Goal: Task Accomplishment & Management: Manage account settings

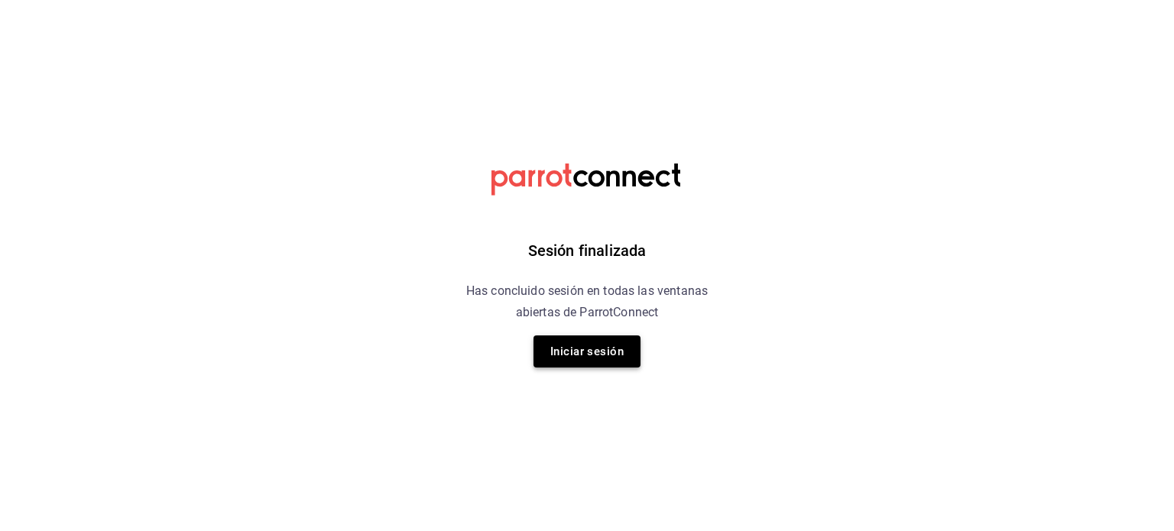
click at [562, 354] on button "Iniciar sesión" at bounding box center [586, 352] width 107 height 32
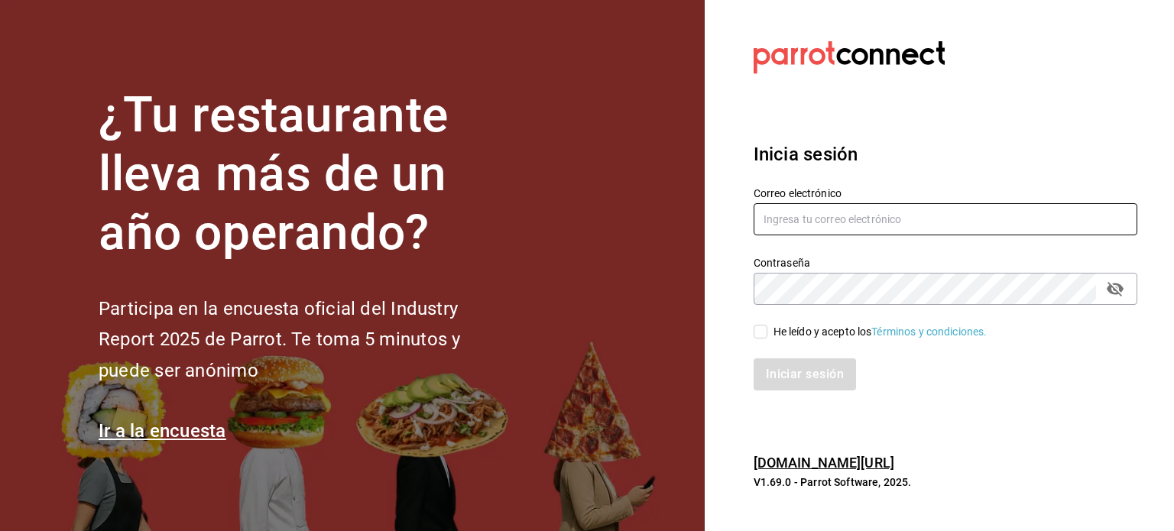
click at [793, 212] on input "text" at bounding box center [946, 219] width 384 height 32
type input "mariscosmaranato@gmail.com"
click at [760, 334] on input "He leído y acepto los Términos y condiciones." at bounding box center [761, 332] width 14 height 14
checkbox input "true"
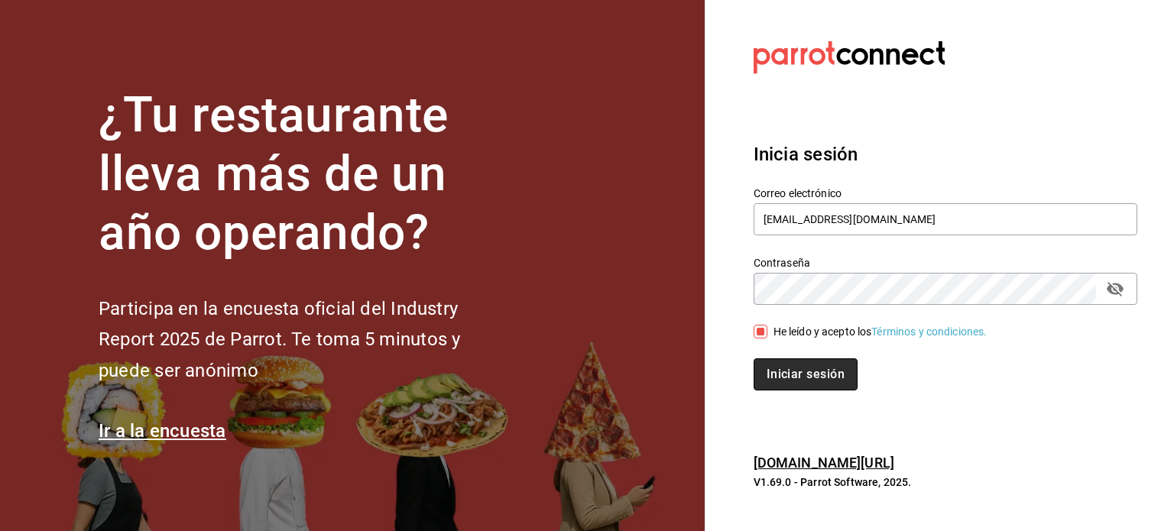
click at [766, 364] on button "Iniciar sesión" at bounding box center [806, 374] width 104 height 32
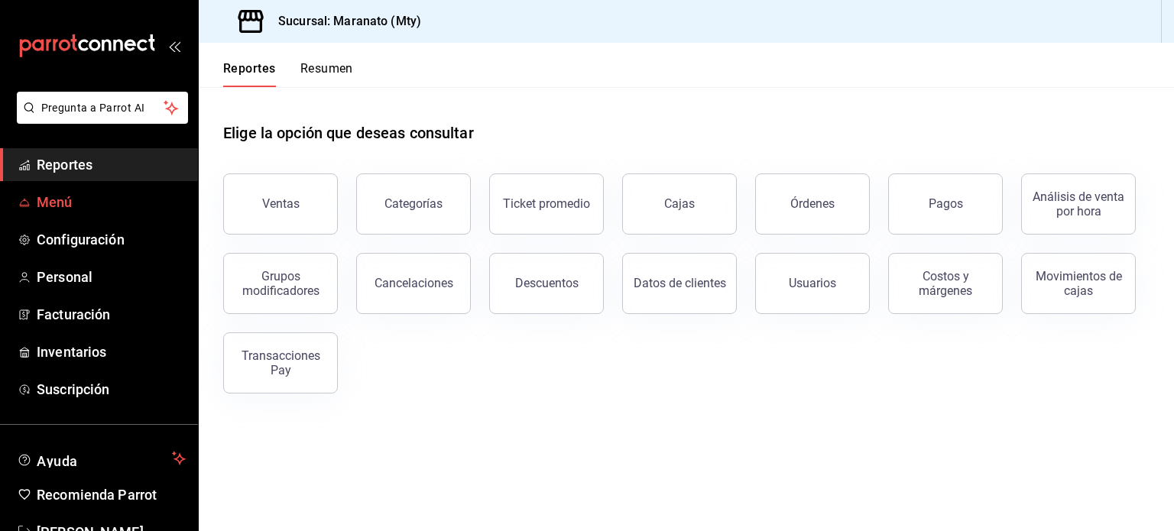
click at [121, 208] on span "Menú" at bounding box center [111, 202] width 149 height 21
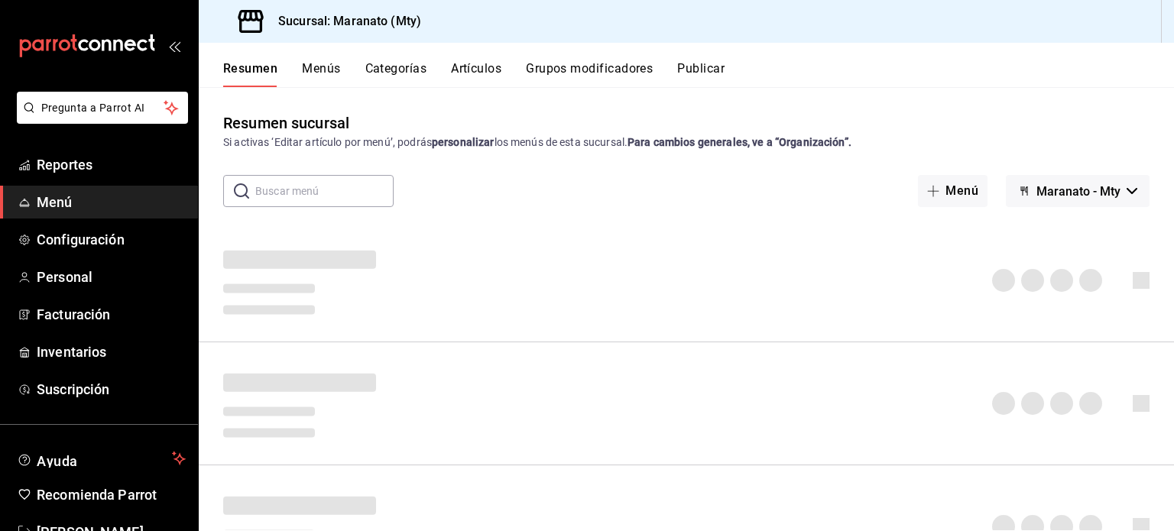
click at [277, 204] on input "text" at bounding box center [324, 191] width 138 height 31
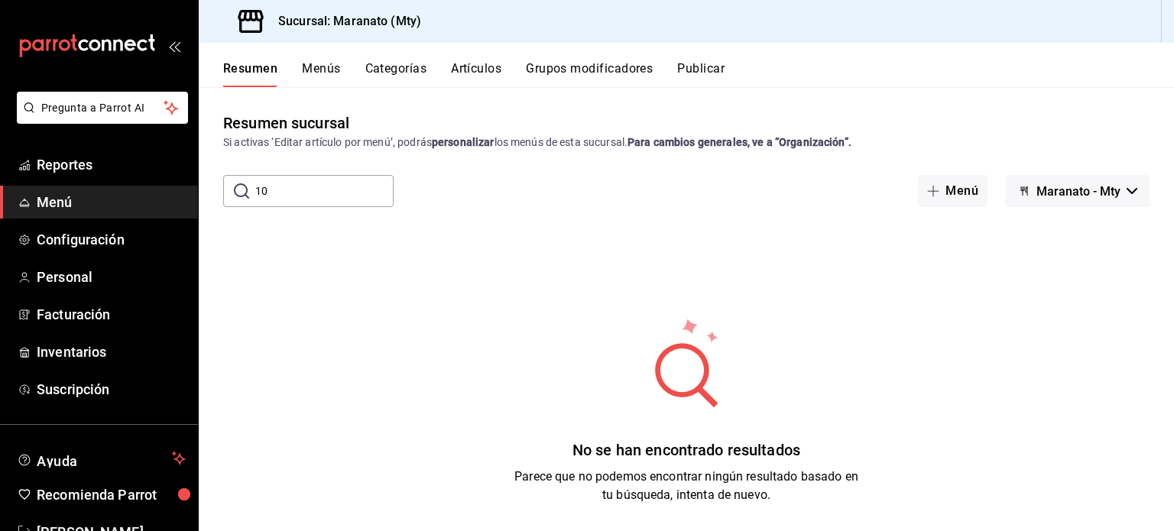
type input "1"
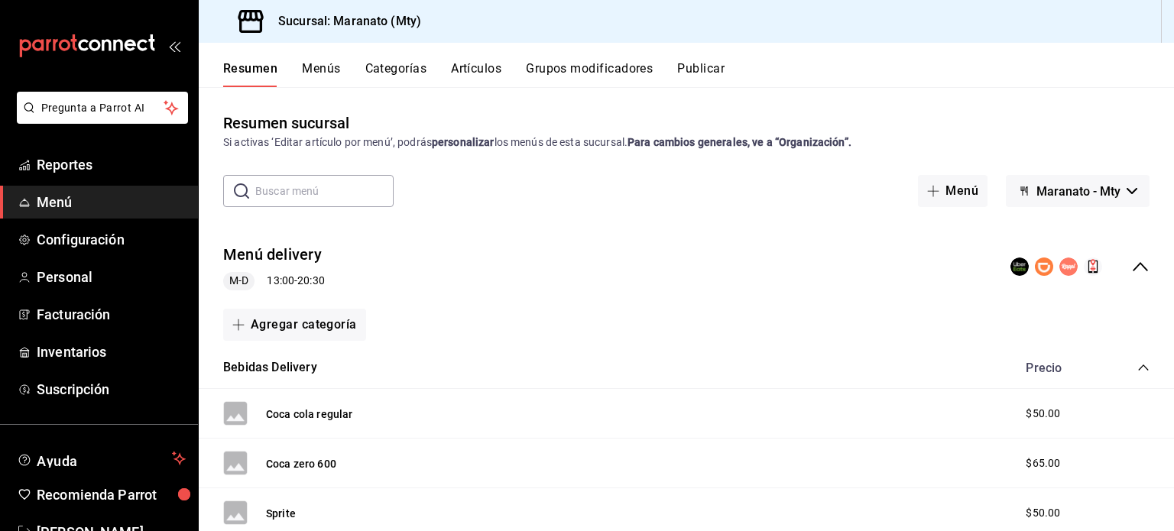
click at [465, 64] on button "Artículos" at bounding box center [476, 74] width 50 height 26
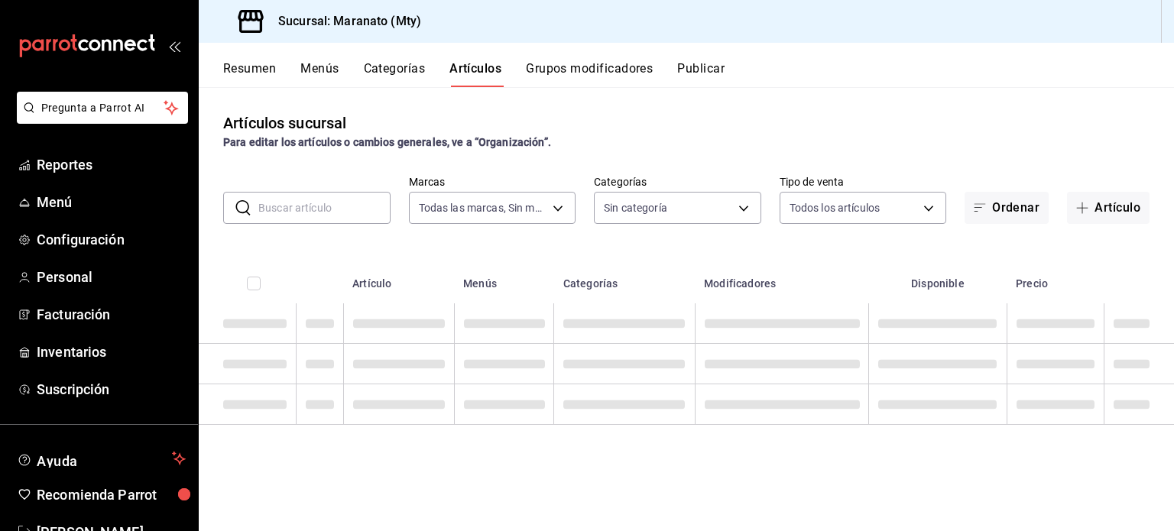
type input "6cd62b8e-13ea-4b1e-85d6-83c89868806f"
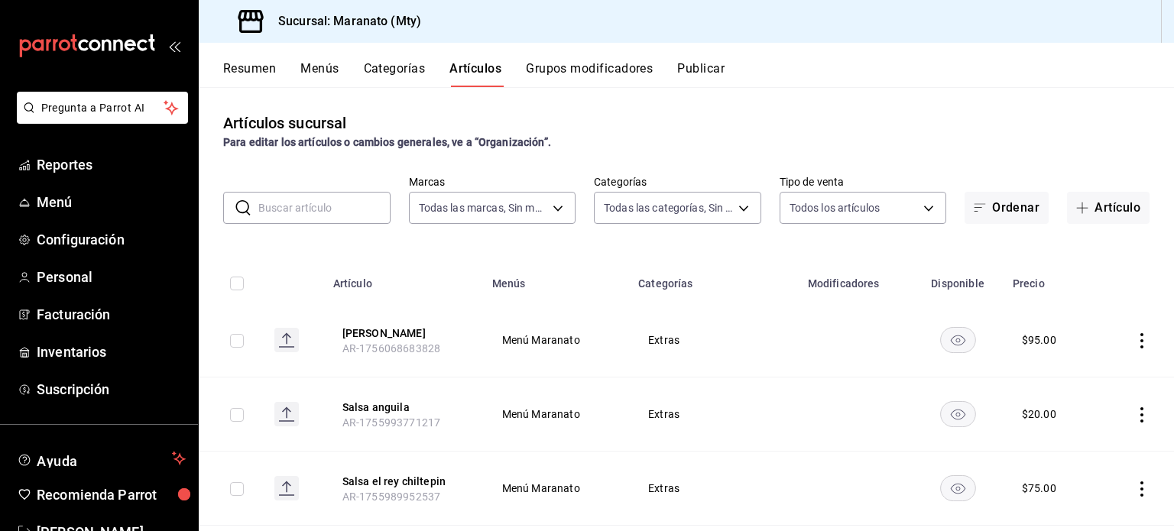
type input "61541d79-6389-4ad8-b22f-92e991d005cb,9b7c618a-2724-4631-9a4b-4f524a458047,b9ca9…"
click at [274, 210] on input "text" at bounding box center [324, 208] width 132 height 31
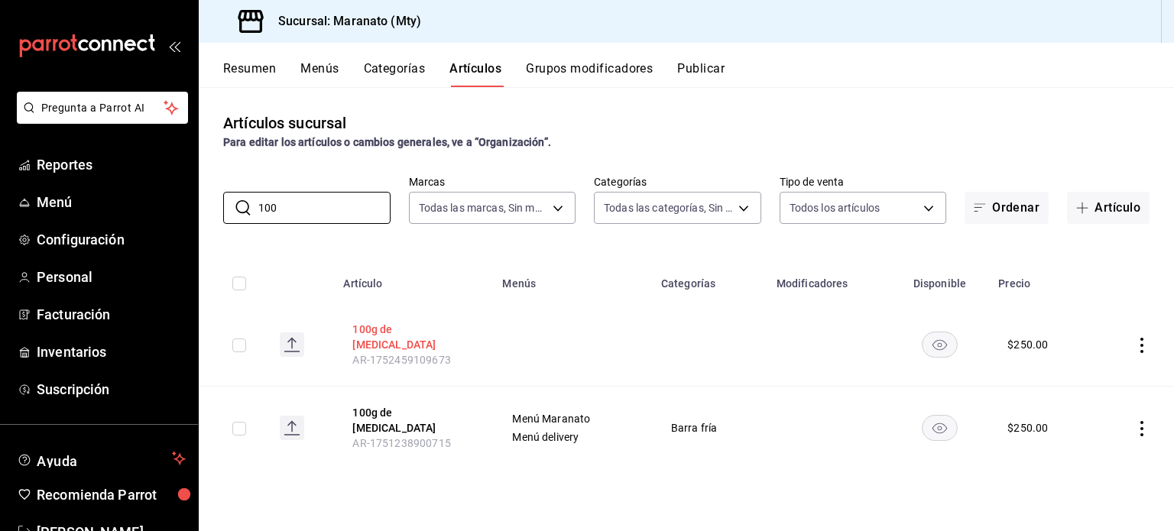
type input "100"
click at [382, 332] on button "100g de [MEDICAL_DATA]" at bounding box center [413, 337] width 122 height 31
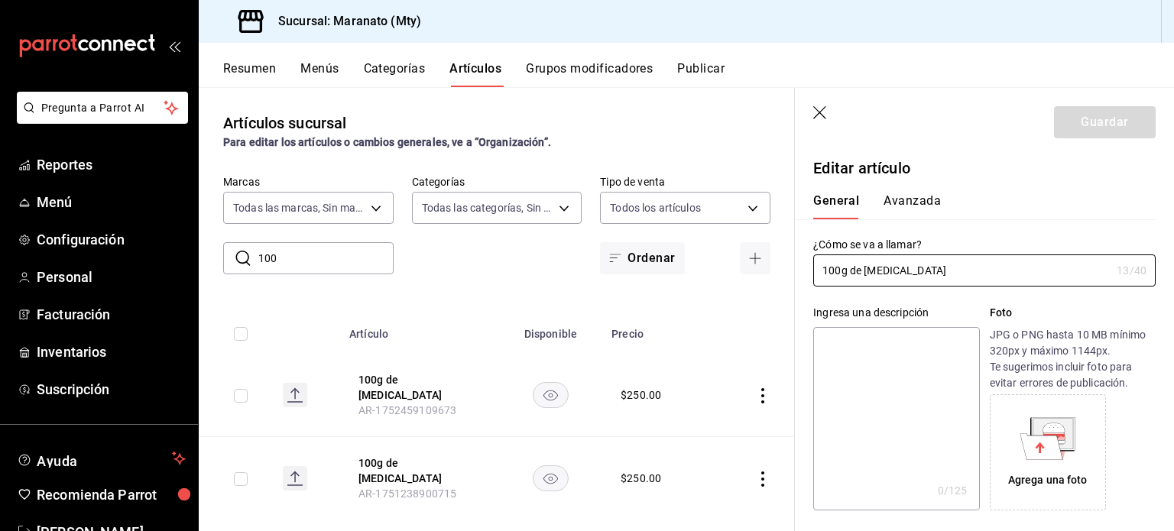
scroll to position [235, 0]
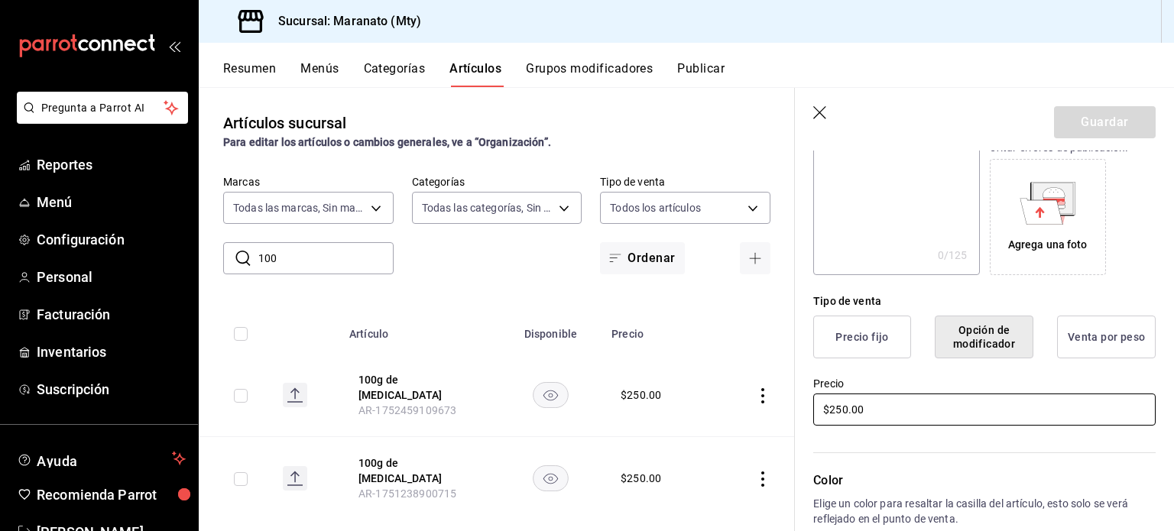
click at [845, 415] on input "$250.00" at bounding box center [984, 410] width 342 height 32
type input "$2.00"
type input "$395.00"
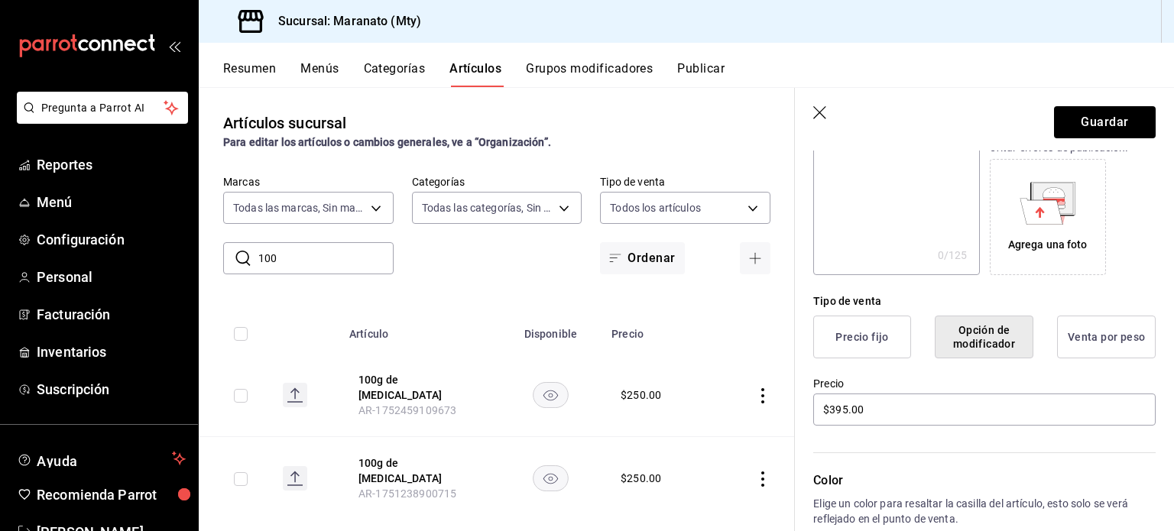
click at [802, 446] on div "Color Elige un color para resaltar la casilla del artículo, esto solo se verá r…" at bounding box center [975, 511] width 361 height 167
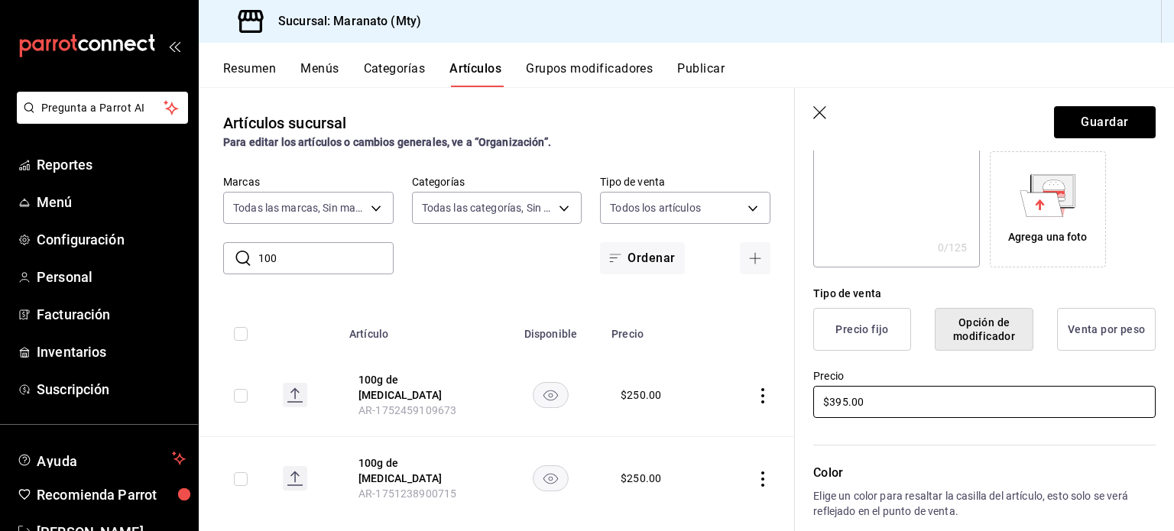
scroll to position [378, 0]
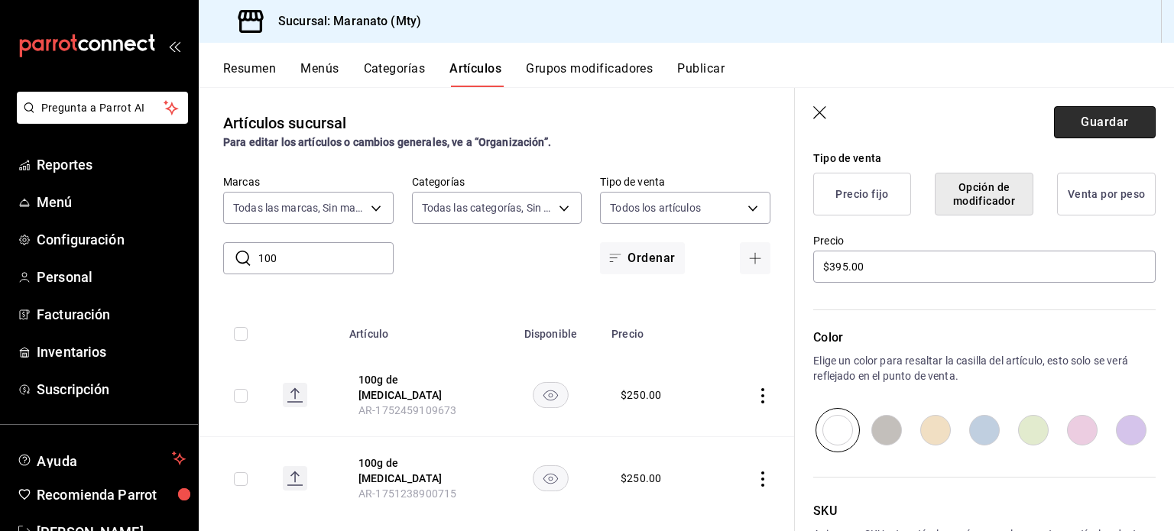
click at [1076, 122] on button "Guardar" at bounding box center [1105, 122] width 102 height 32
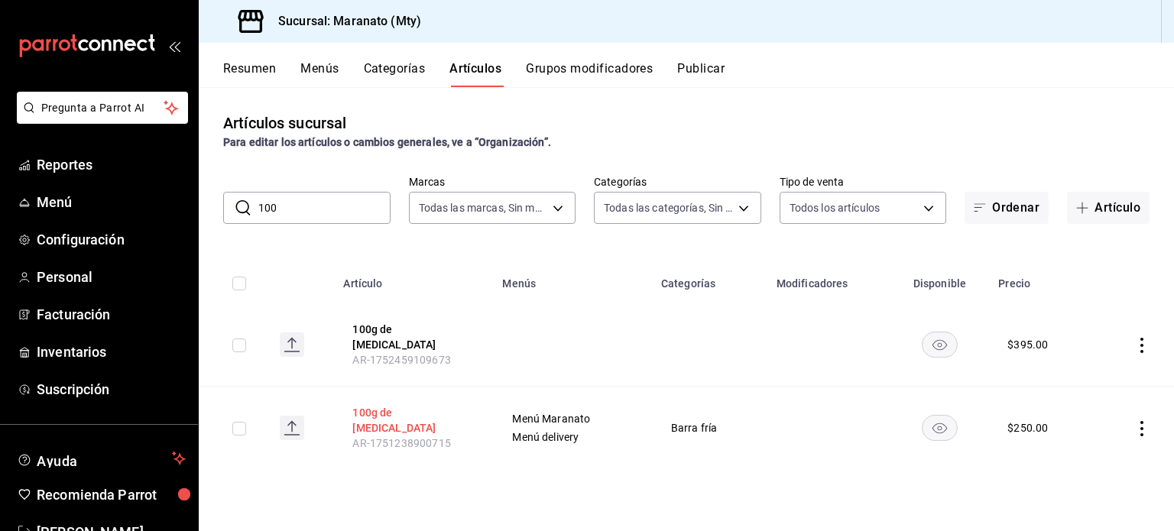
click at [374, 406] on button "100g de [MEDICAL_DATA]" at bounding box center [413, 420] width 122 height 31
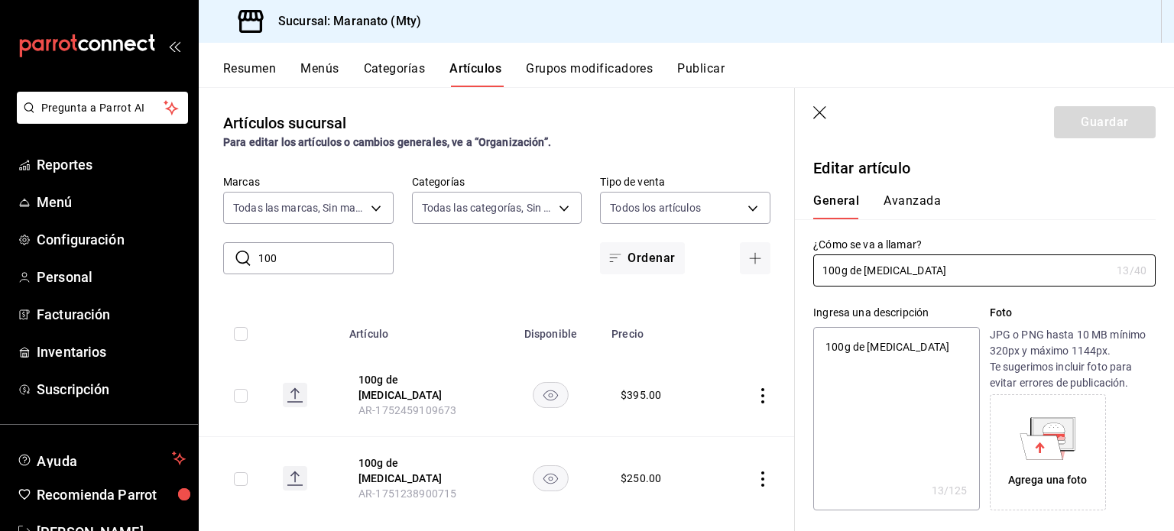
scroll to position [240, 0]
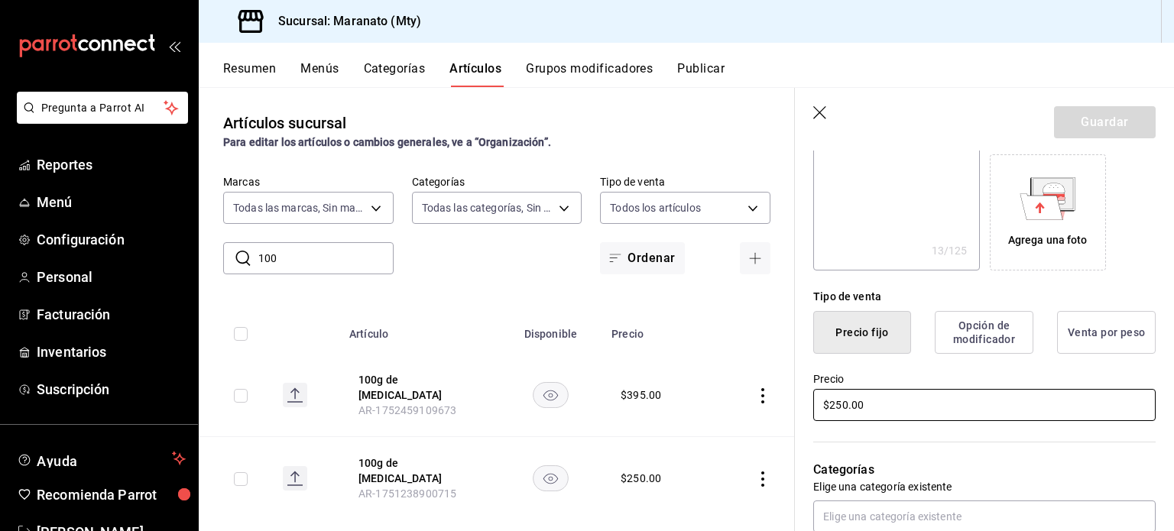
click at [841, 410] on input "$250.00" at bounding box center [984, 405] width 342 height 32
type input "$25.00"
type textarea "x"
type input "$2.00"
type textarea "x"
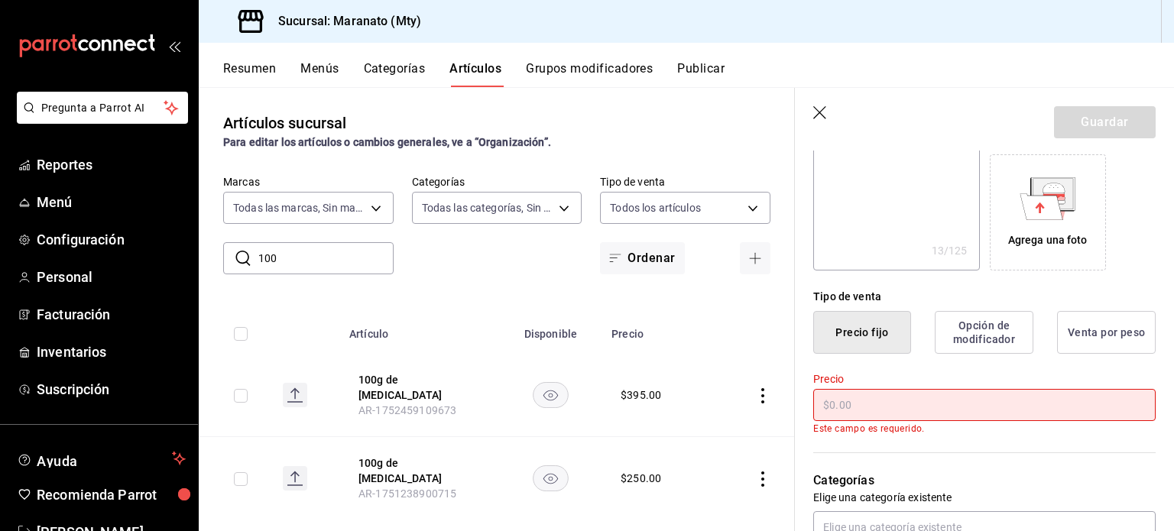
type input "$3.00"
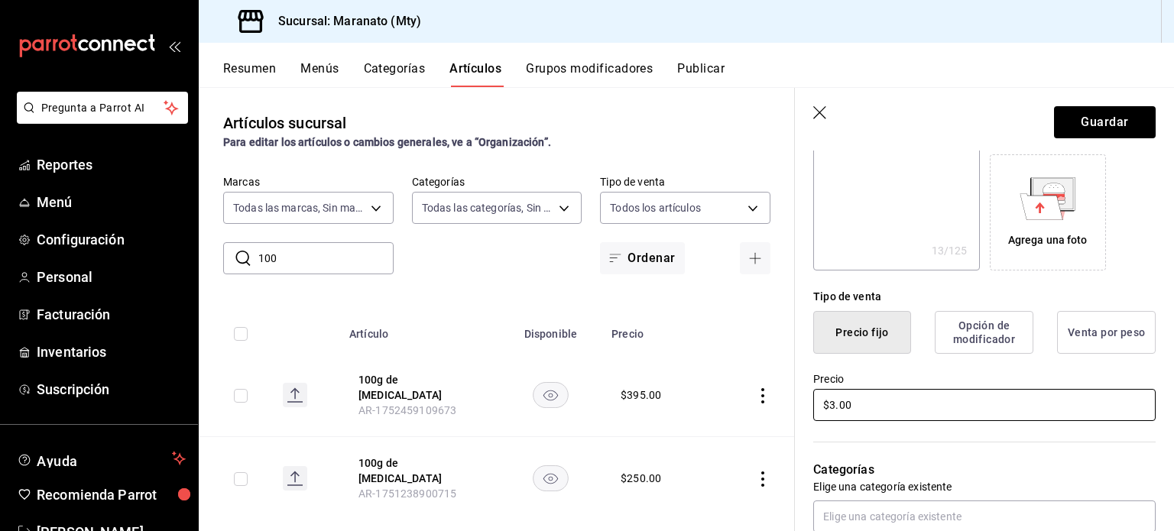
type textarea "x"
type input "$39.00"
type textarea "x"
type input "$395.00"
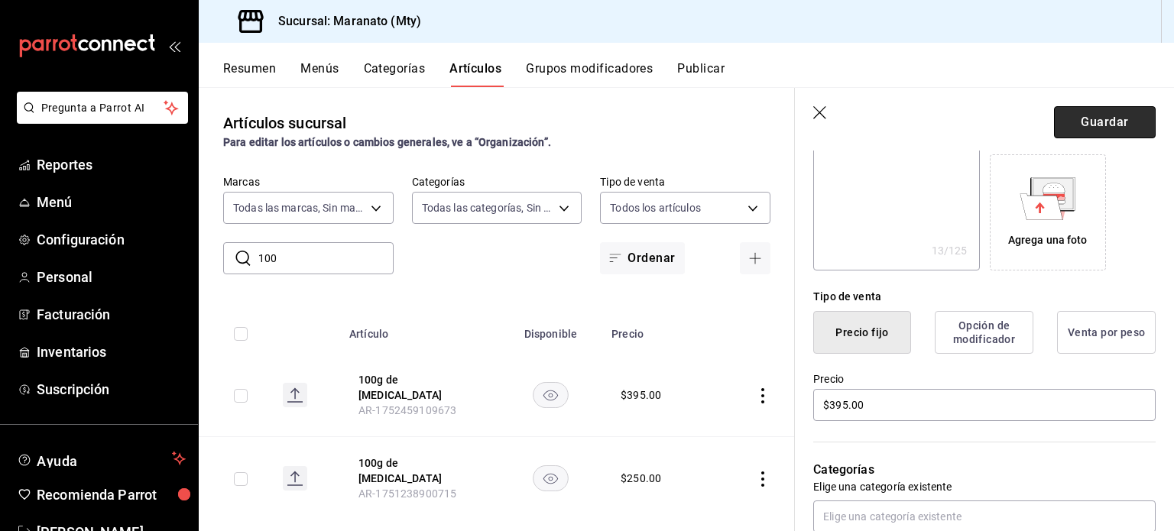
click at [1101, 120] on button "Guardar" at bounding box center [1105, 122] width 102 height 32
type textarea "x"
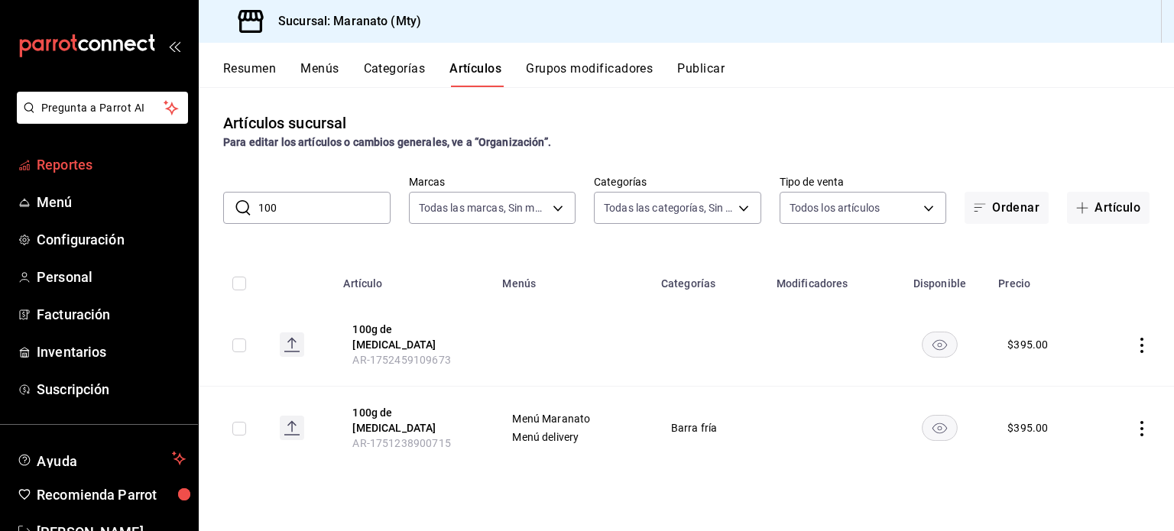
click at [66, 174] on span "Reportes" at bounding box center [111, 164] width 149 height 21
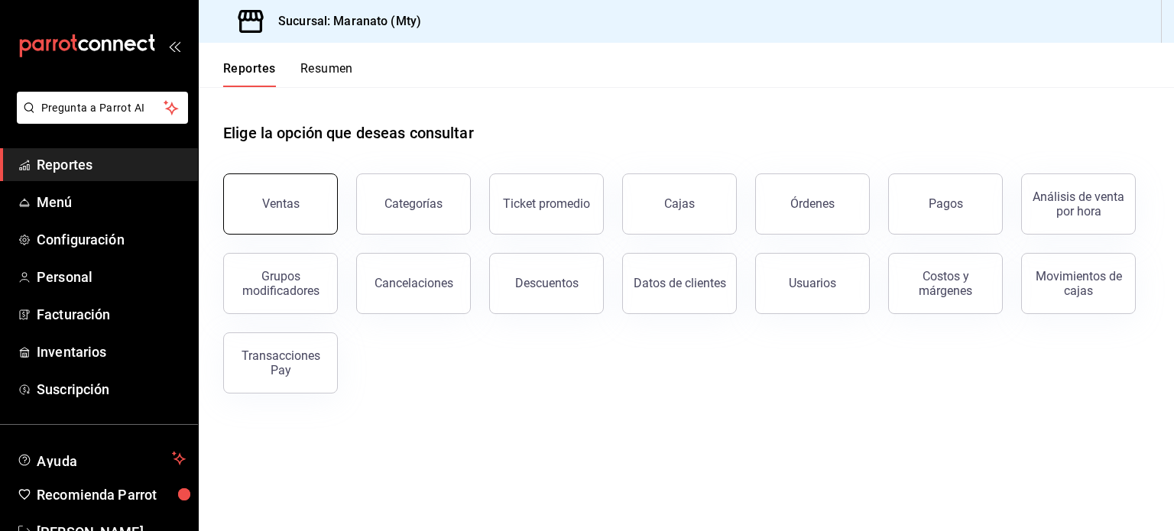
click at [293, 199] on div "Ventas" at bounding box center [280, 203] width 37 height 15
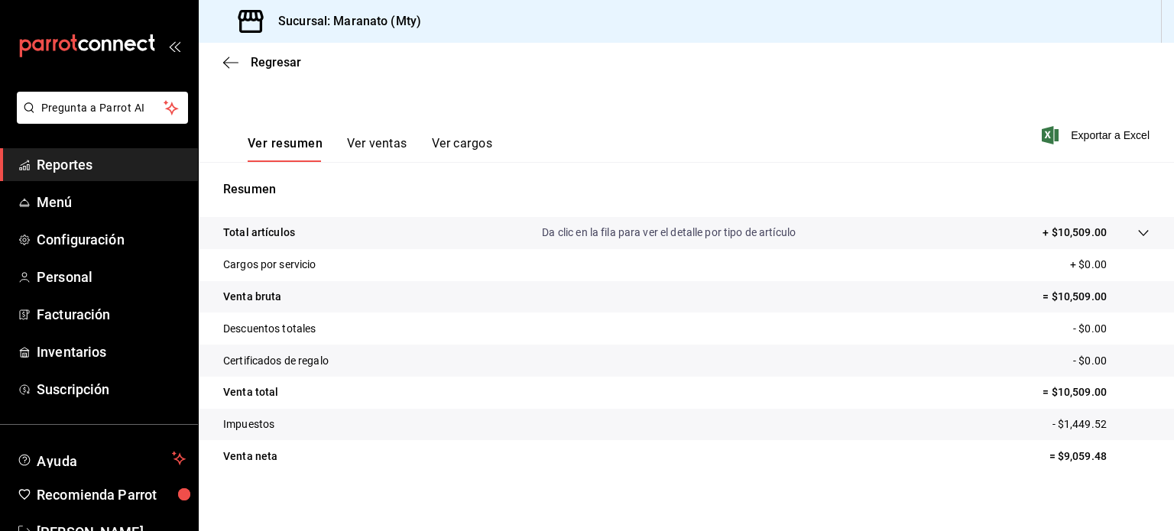
scroll to position [201, 0]
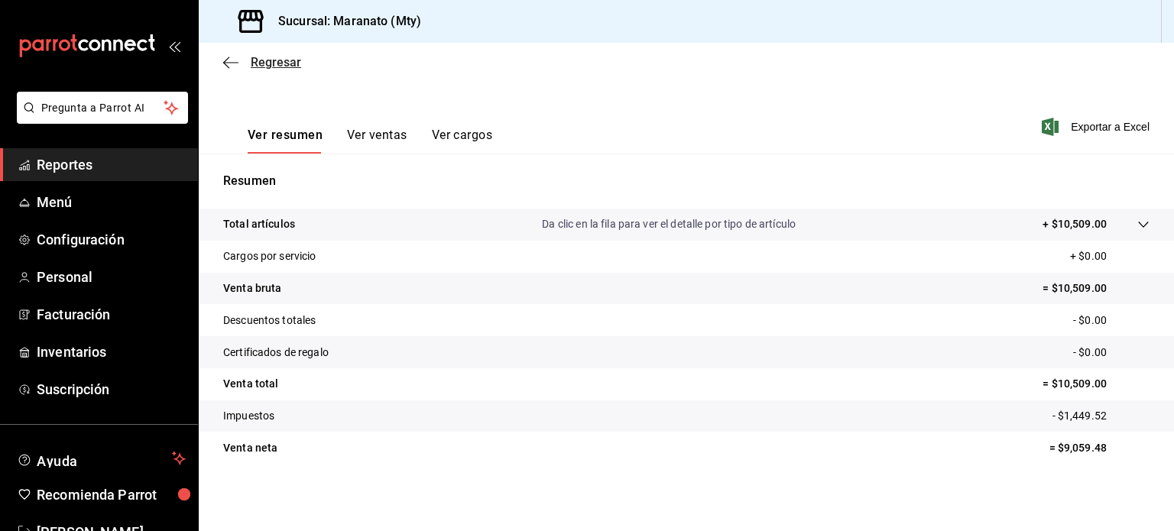
click at [232, 66] on icon "button" at bounding box center [230, 63] width 15 height 14
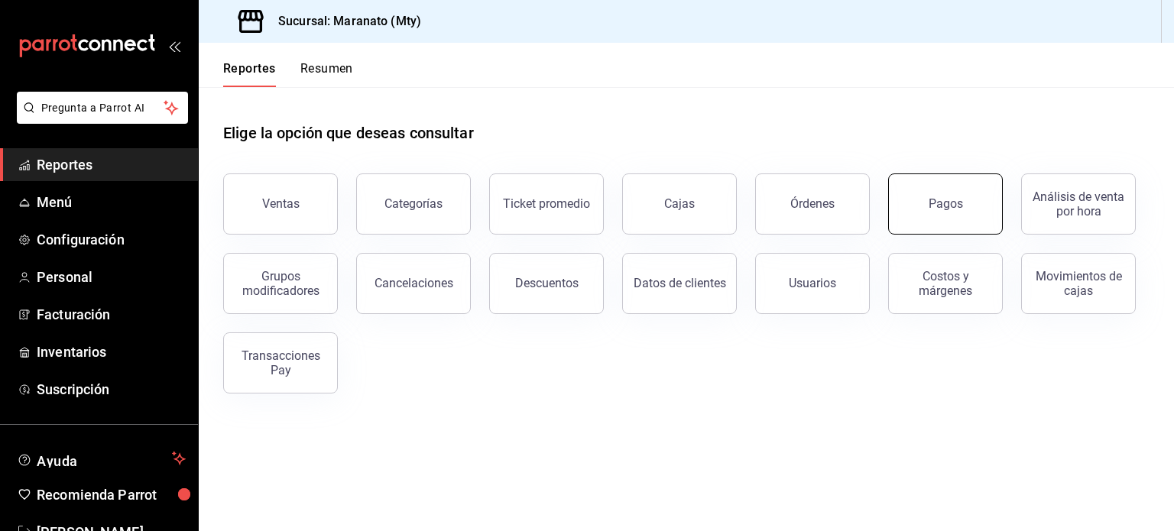
click at [941, 206] on div "Pagos" at bounding box center [946, 203] width 34 height 15
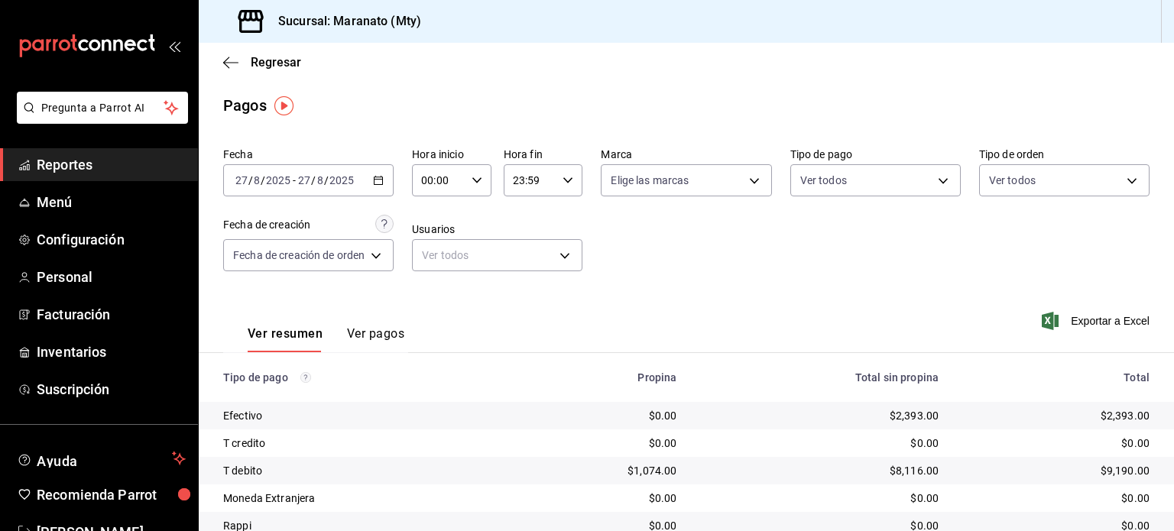
scroll to position [116, 0]
